Goal: Information Seeking & Learning: Learn about a topic

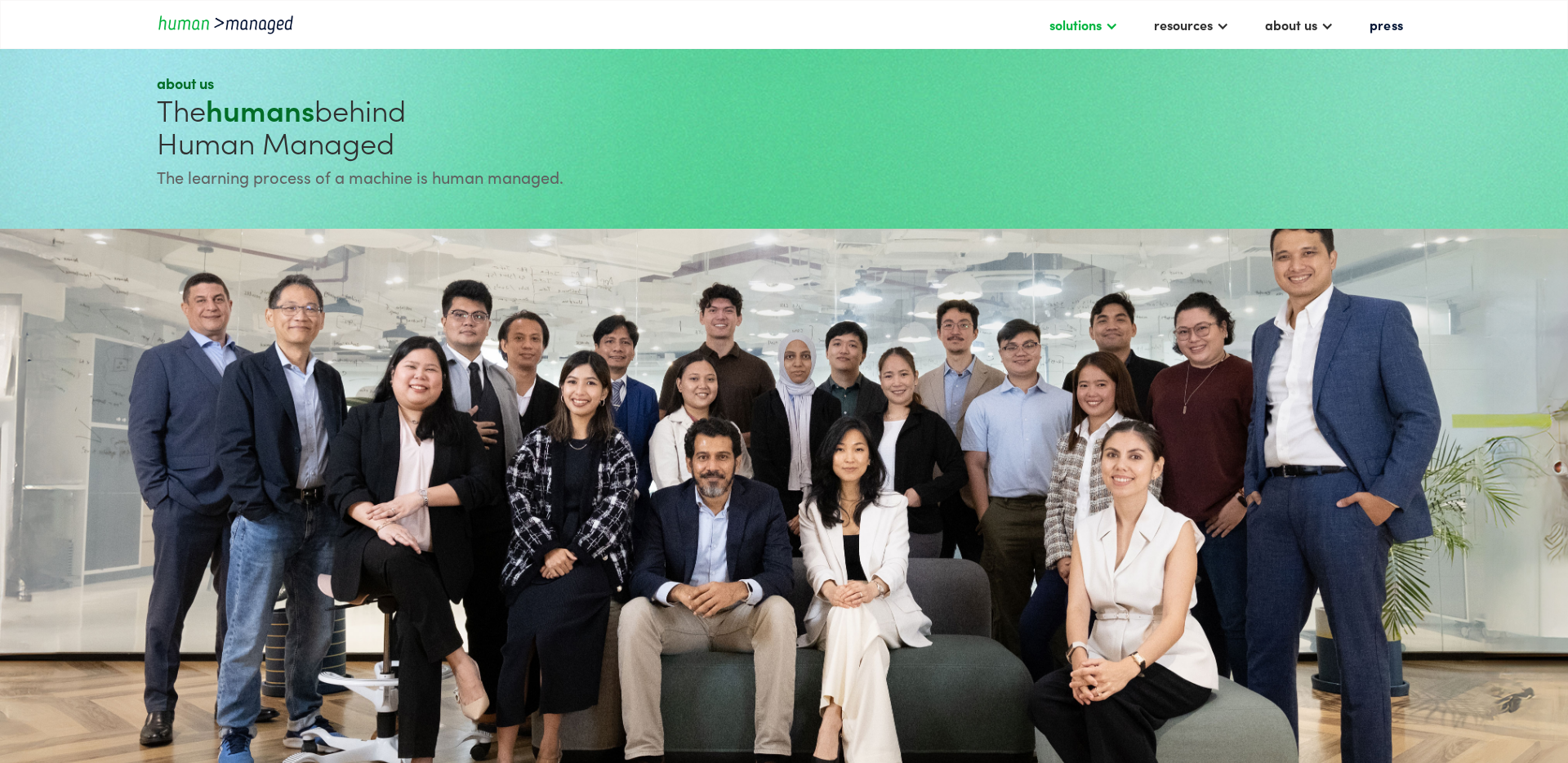
click at [1098, 33] on div "solutions" at bounding box center [1075, 24] width 52 height 20
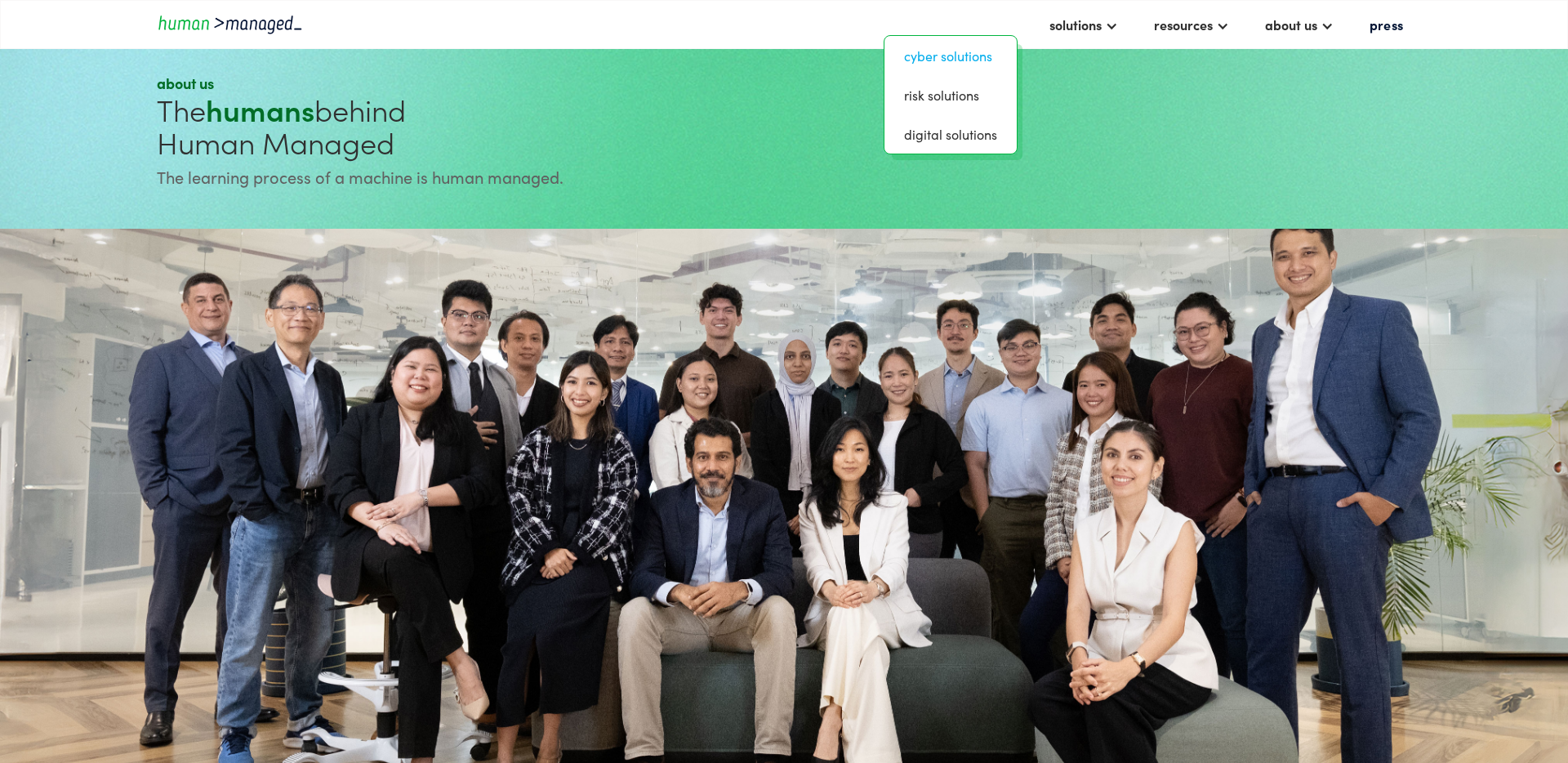
click at [955, 59] on link "Cyber solutions" at bounding box center [950, 55] width 119 height 26
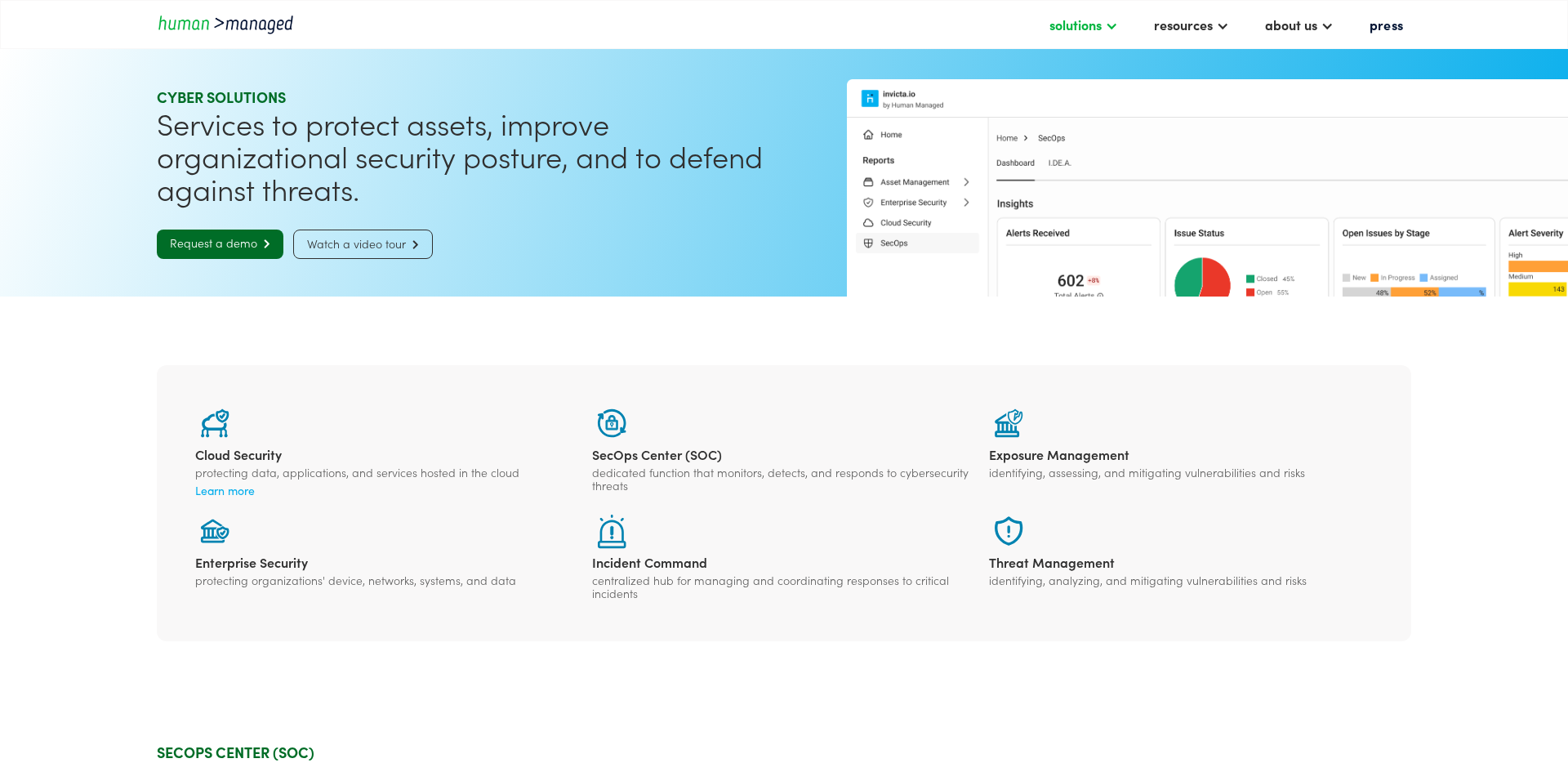
click at [1114, 25] on div at bounding box center [1111, 24] width 13 height 13
click at [968, 137] on link "digital solutions" at bounding box center [950, 134] width 119 height 26
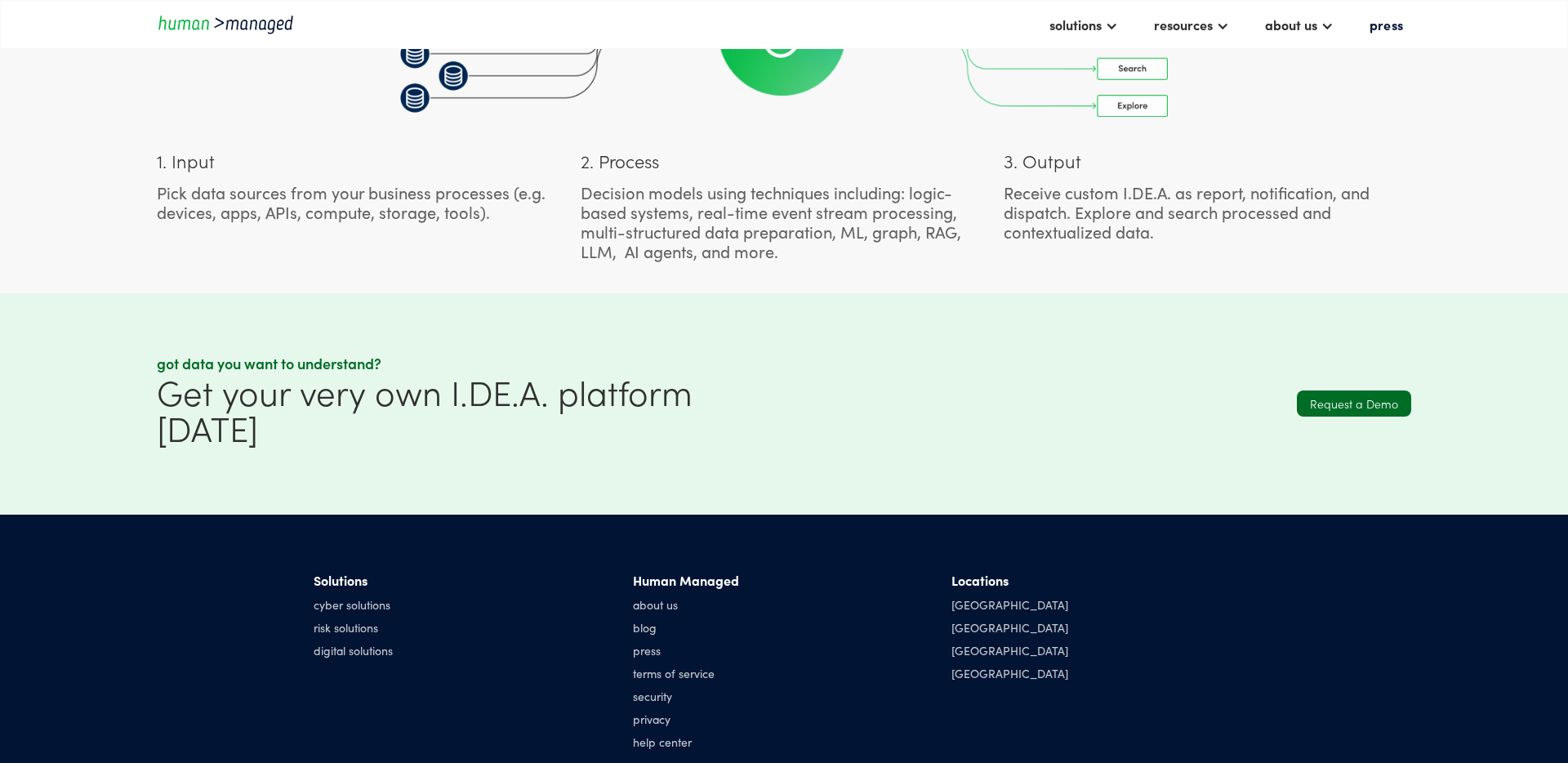
scroll to position [1421, 0]
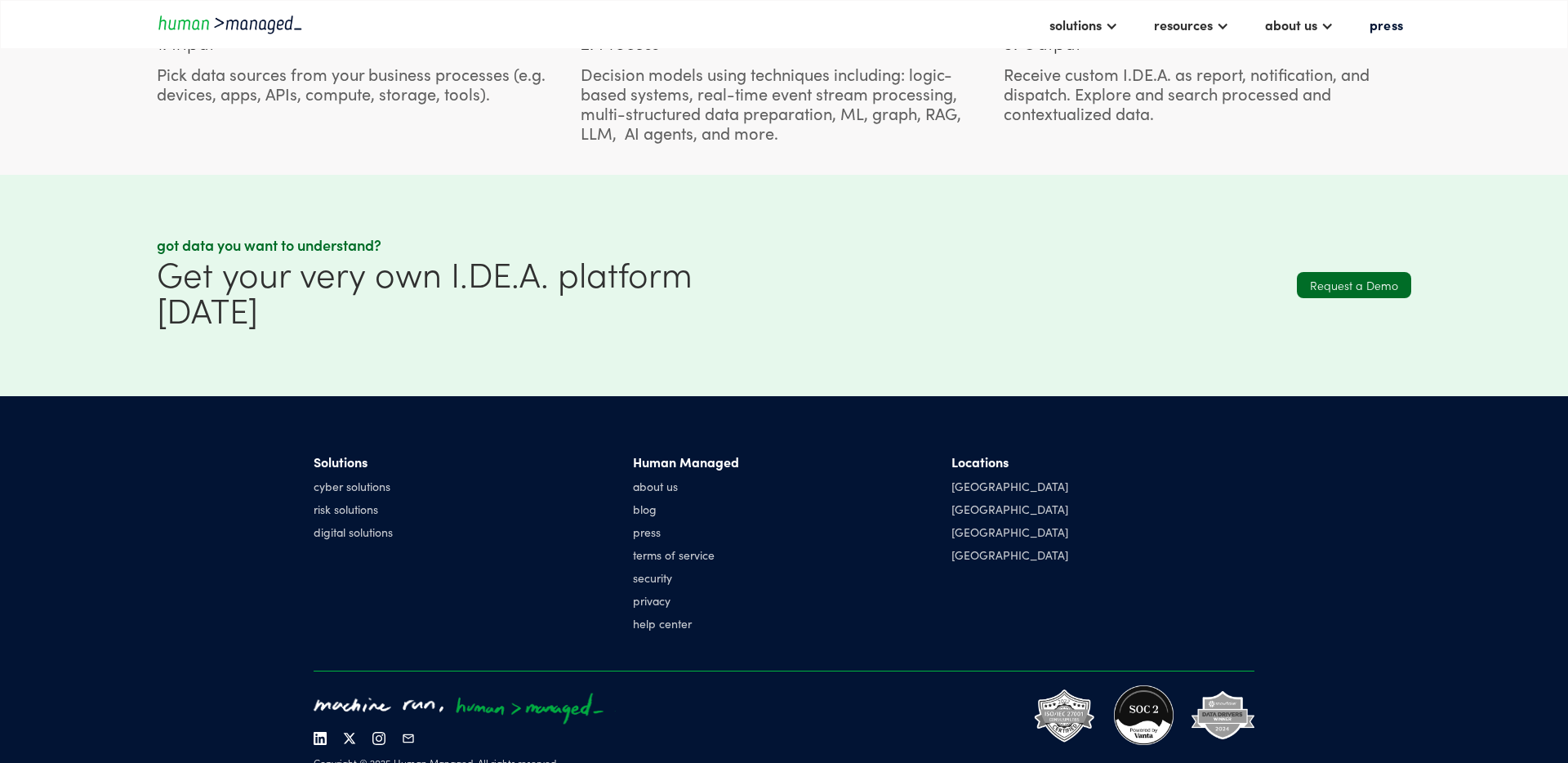
click at [655, 454] on div "Human Managed about us blog press terms of service security privacy help center" at bounding box center [685, 546] width 106 height 185
click at [668, 478] on link "about us" at bounding box center [685, 486] width 106 height 16
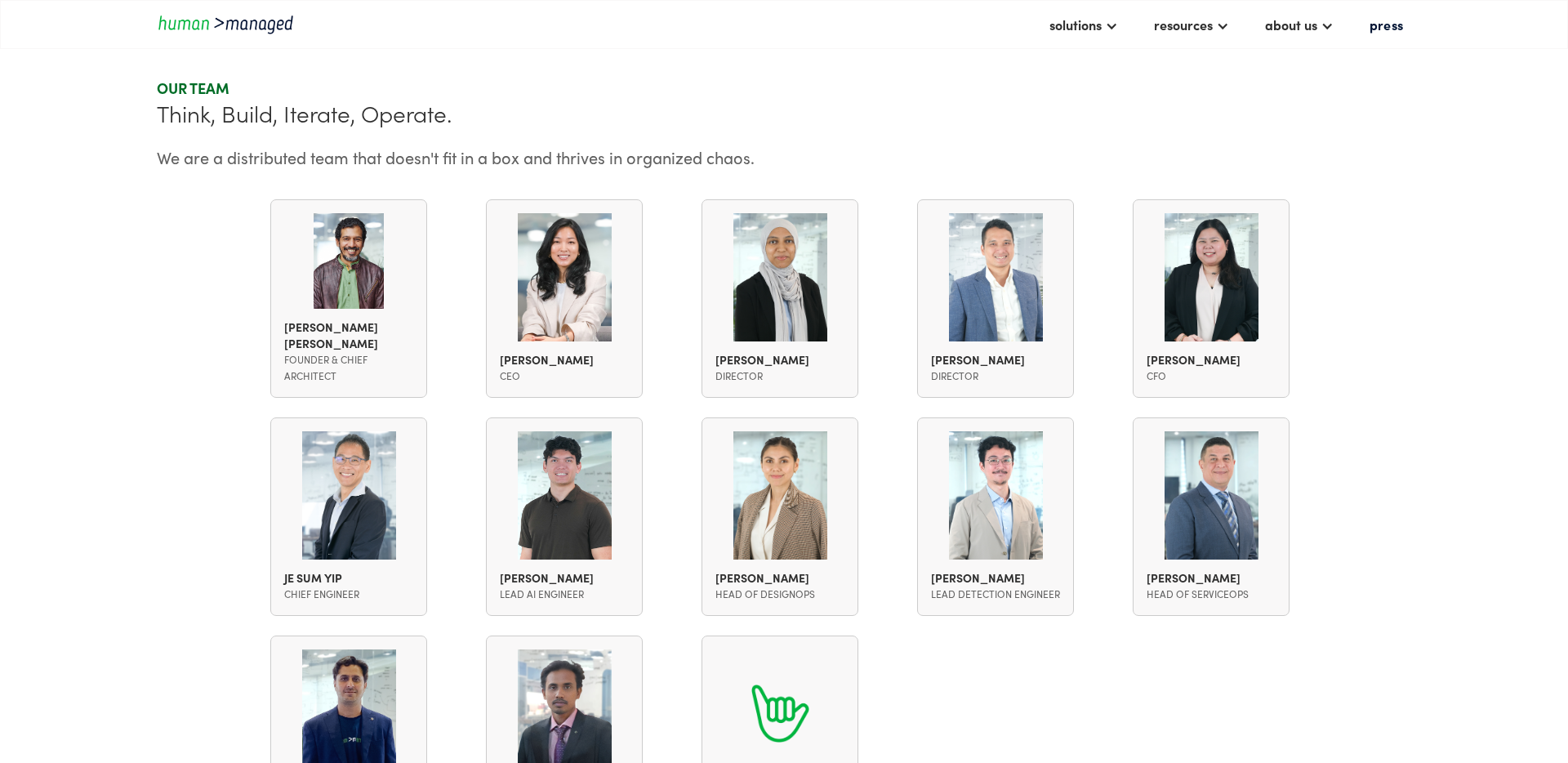
scroll to position [1241, 0]
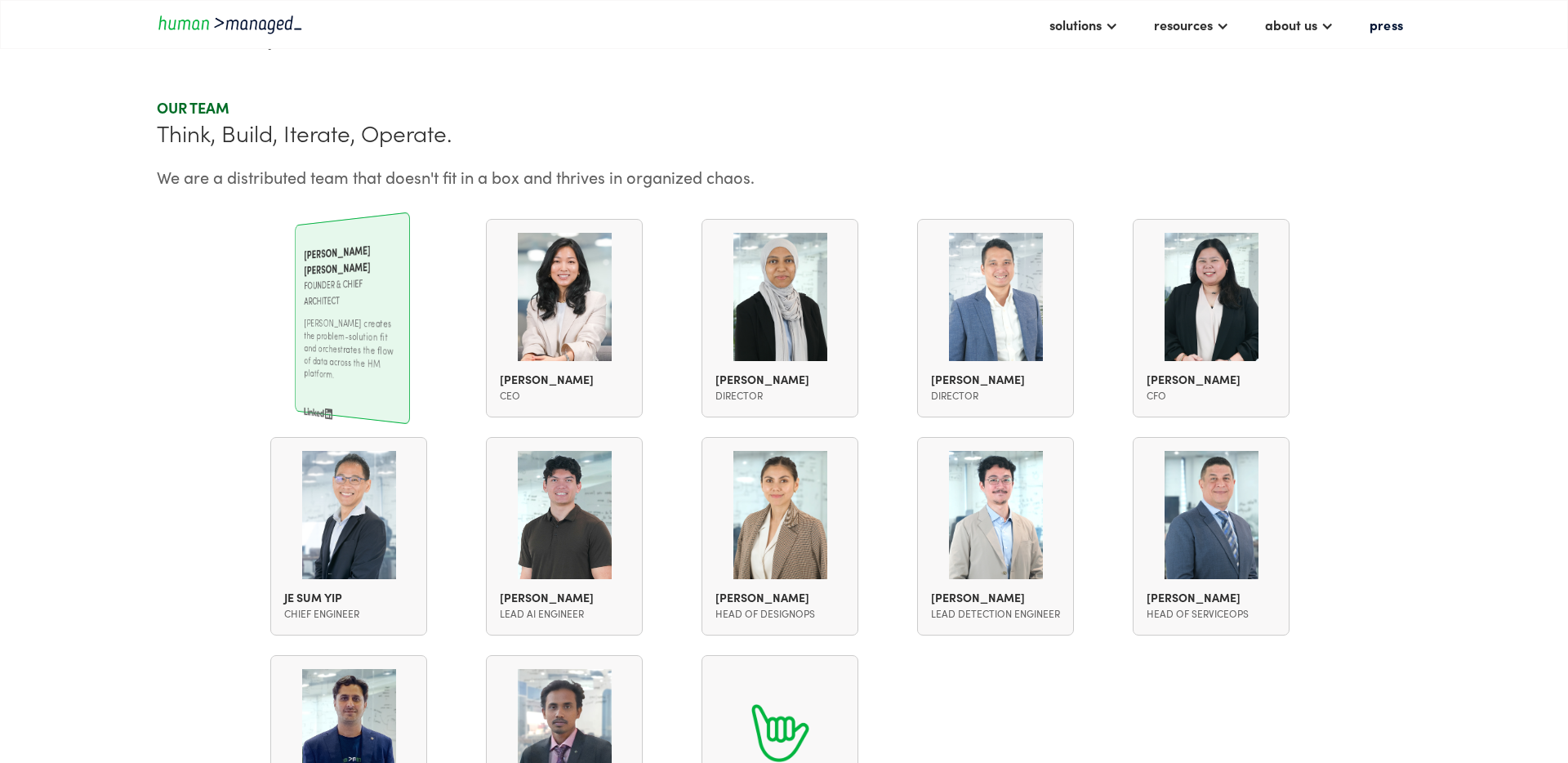
click at [576, 183] on div "We are a distributed team that doesn't fit in a box and thrives in organized ch…" at bounding box center [784, 176] width 1254 height 20
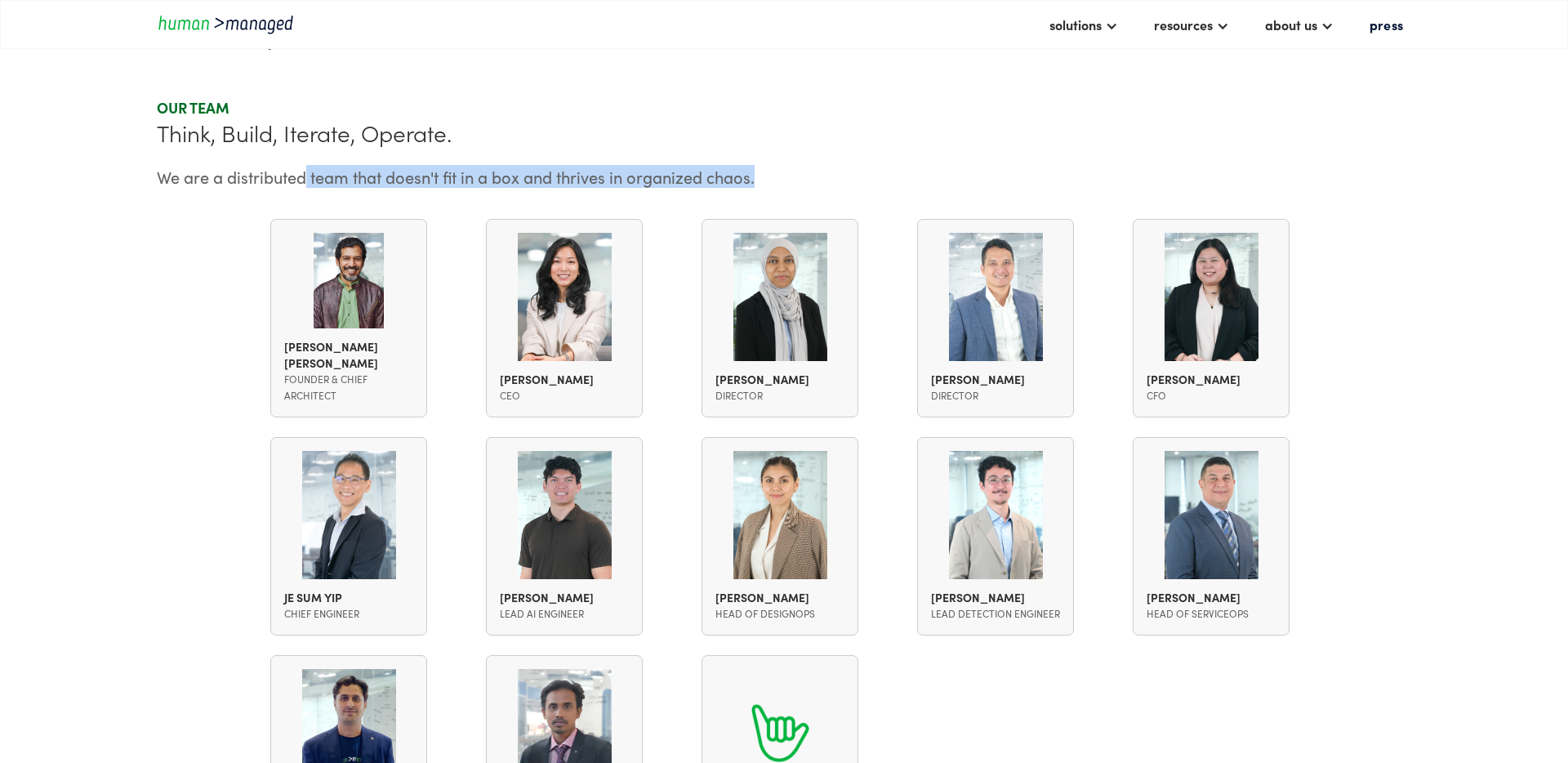
drag, startPoint x: 781, startPoint y: 172, endPoint x: 303, endPoint y: 173, distance: 478.0
click at [303, 173] on div "We are a distributed team that doesn't fit in a box and thrives in organized ch…" at bounding box center [784, 176] width 1254 height 20
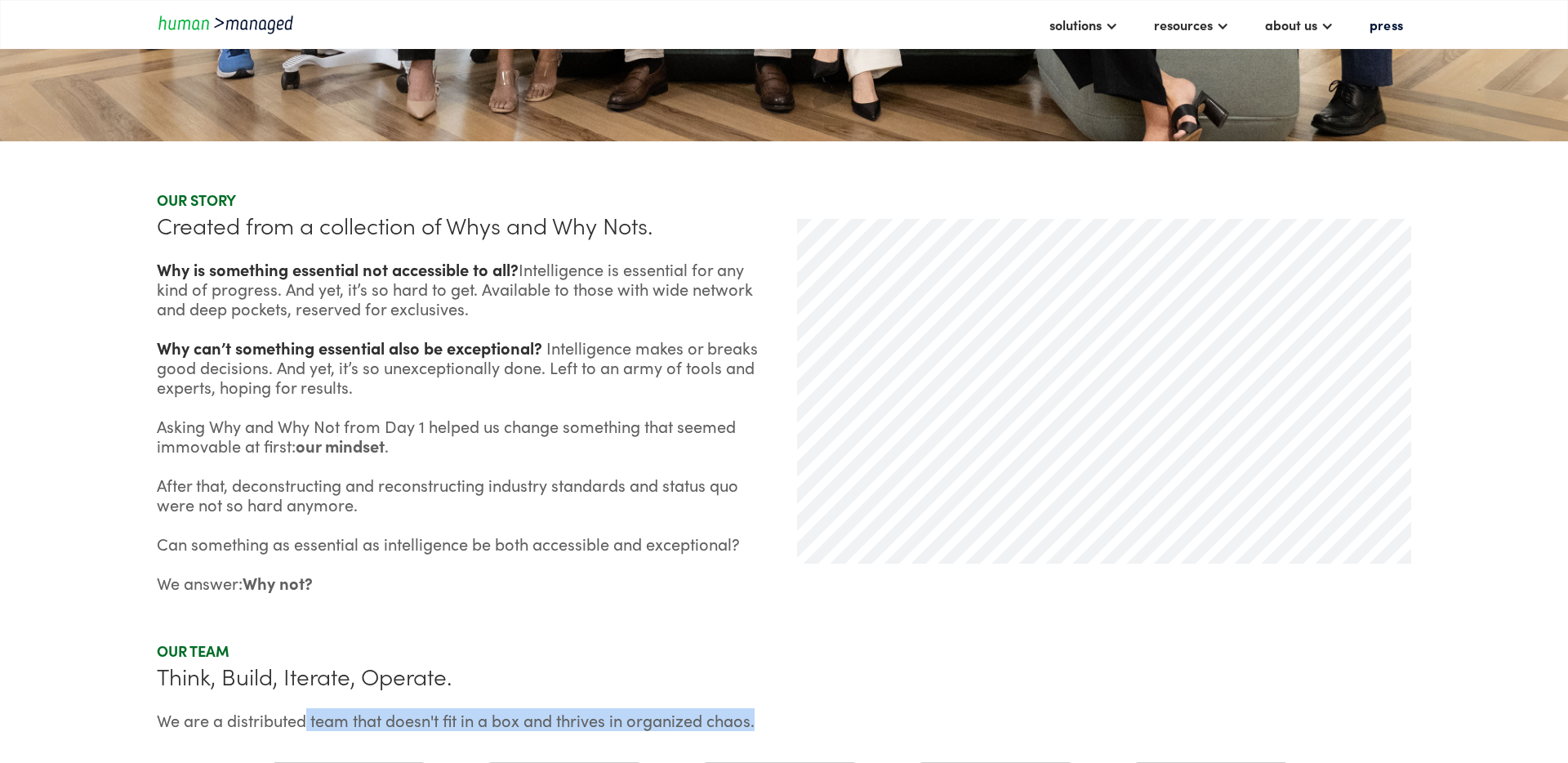
scroll to position [0, 0]
